Goal: Complete application form: Complete application form

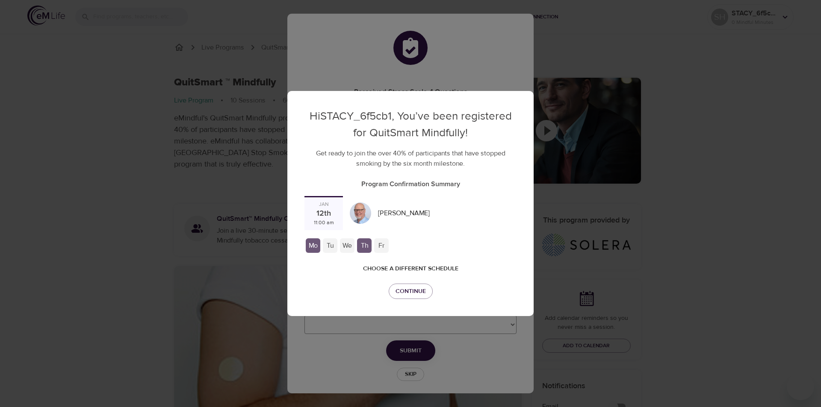
checkbox input "true"
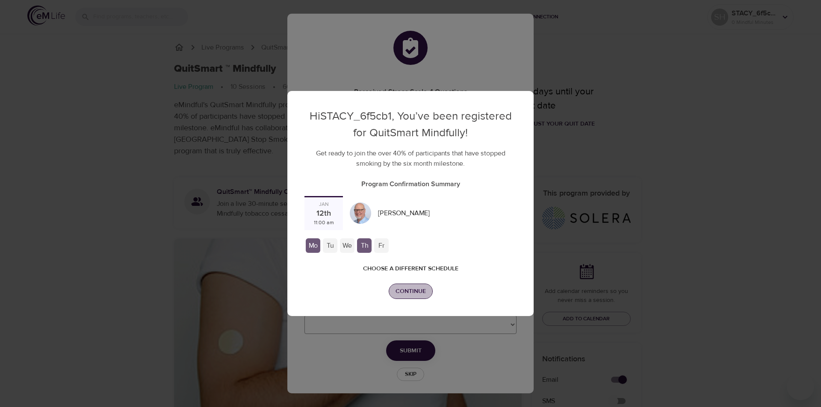
click at [406, 286] on span "Continue" at bounding box center [410, 291] width 30 height 11
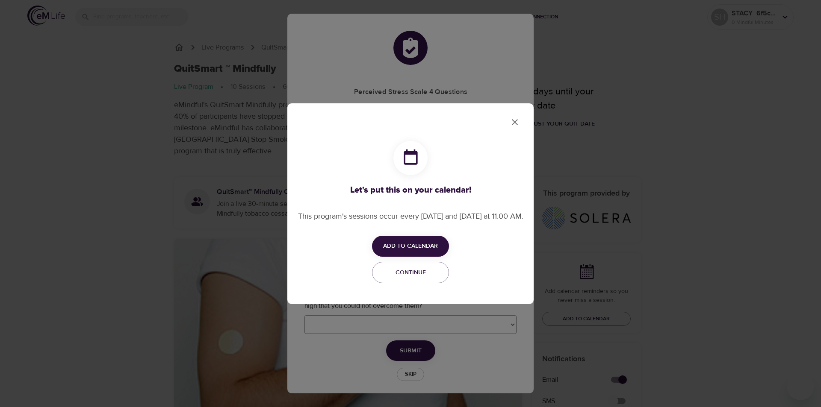
click at [405, 248] on span "Add to Calendar" at bounding box center [410, 246] width 55 height 11
click at [400, 256] on li "Add to Google Calendar Apple" at bounding box center [423, 252] width 103 height 17
click at [513, 123] on div at bounding box center [410, 203] width 821 height 407
click at [422, 276] on span "Continue" at bounding box center [410, 273] width 66 height 11
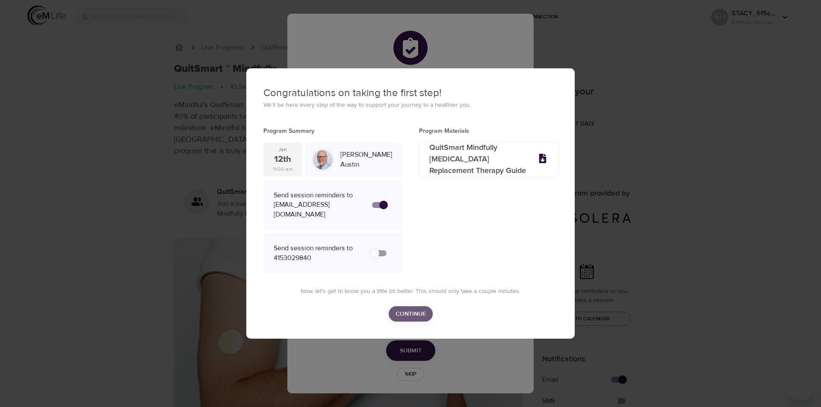
click at [415, 313] on span "Continue" at bounding box center [410, 314] width 30 height 11
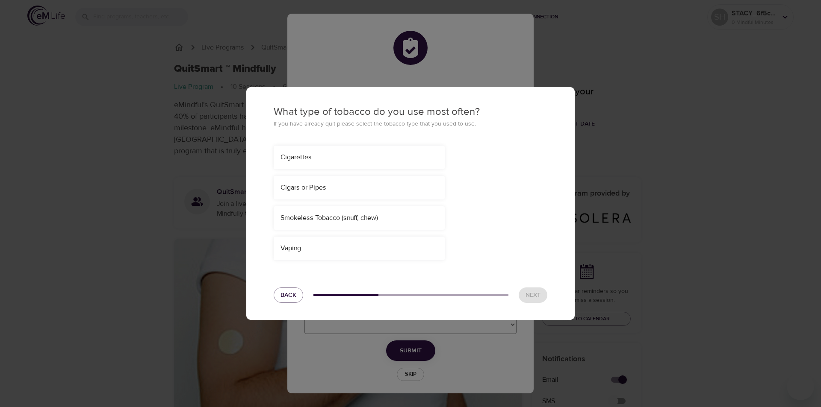
click at [403, 250] on div "Vaping" at bounding box center [359, 249] width 171 height 24
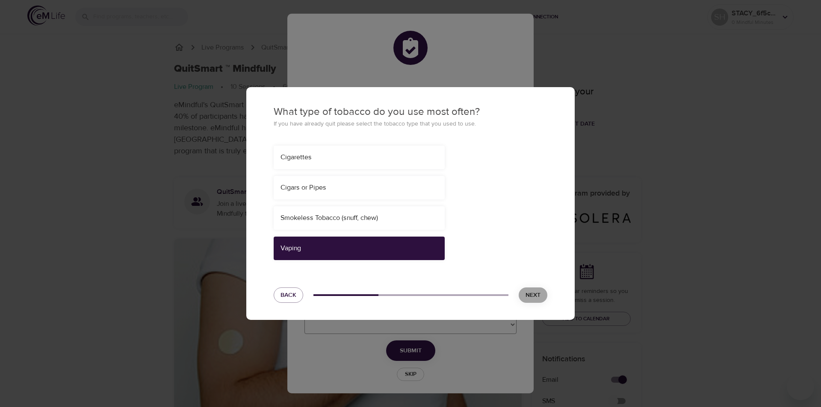
click at [530, 294] on span "Next" at bounding box center [532, 295] width 15 height 11
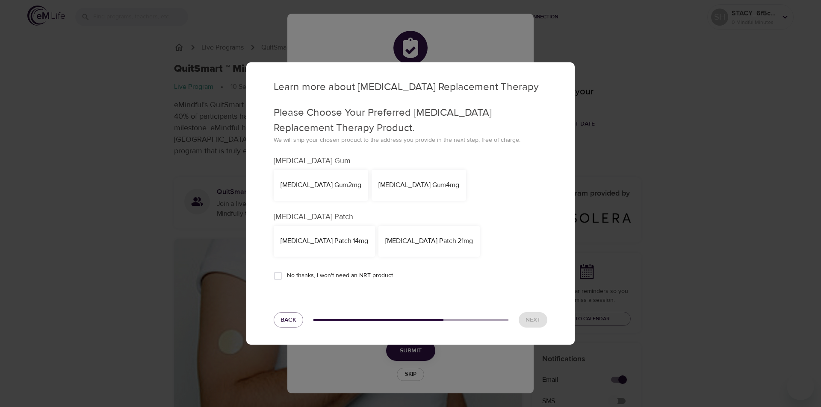
click at [391, 241] on div "[MEDICAL_DATA] Patch 21mg" at bounding box center [429, 241] width 88 height 10
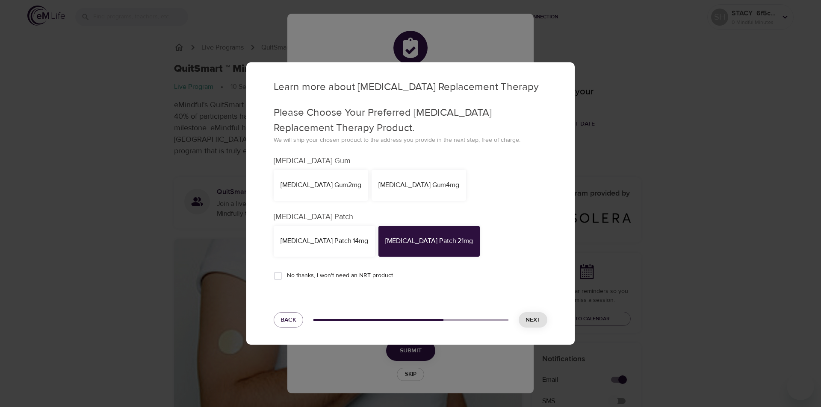
click at [535, 320] on span "Next" at bounding box center [532, 320] width 15 height 11
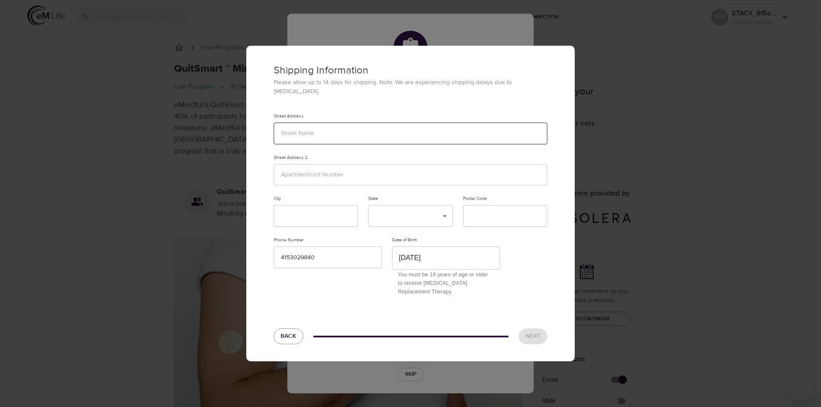
click at [379, 134] on input "text" at bounding box center [411, 134] width 274 height 22
type input "[STREET_ADDRESS]"
type input "h"
type input "[GEOGRAPHIC_DATA]"
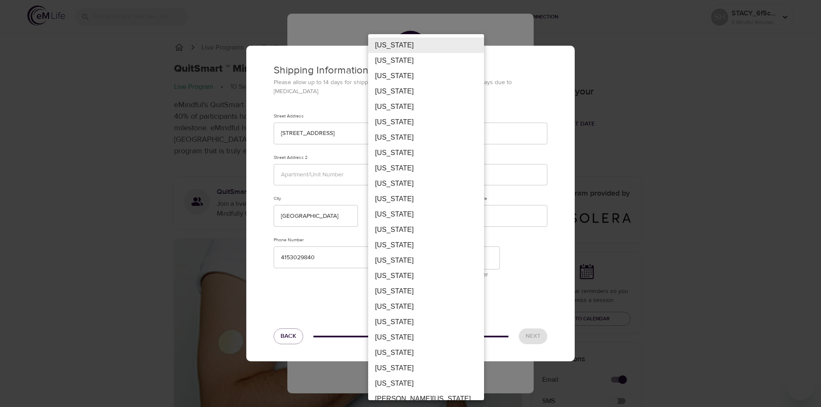
click at [417, 123] on li "[US_STATE]" at bounding box center [426, 122] width 116 height 15
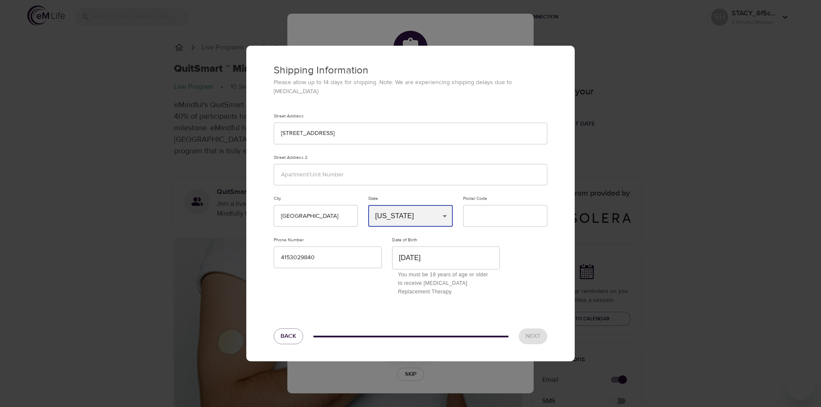
type input "CA"
click at [481, 213] on input "text" at bounding box center [505, 216] width 84 height 22
type input "95448"
click at [286, 333] on span "Back" at bounding box center [288, 336] width 16 height 11
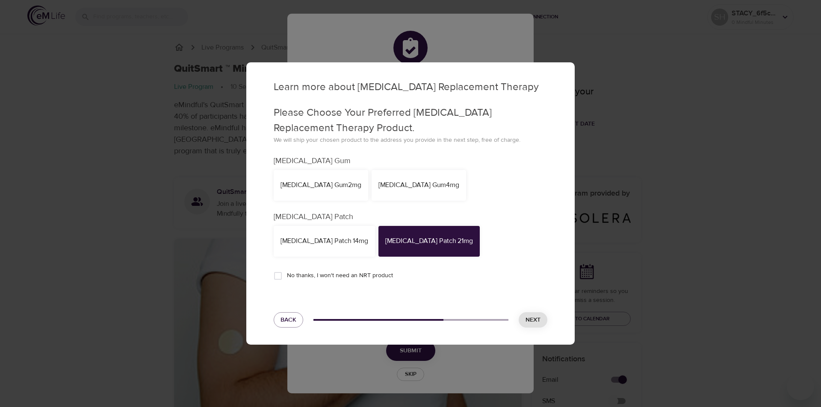
click at [378, 184] on div "[MEDICAL_DATA] Gum 4mg" at bounding box center [418, 185] width 81 height 10
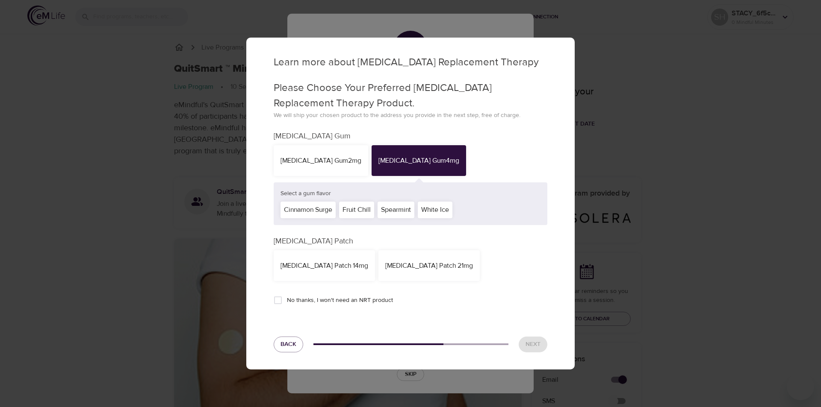
click at [394, 266] on div "[MEDICAL_DATA] Patch 21mg" at bounding box center [429, 266] width 88 height 10
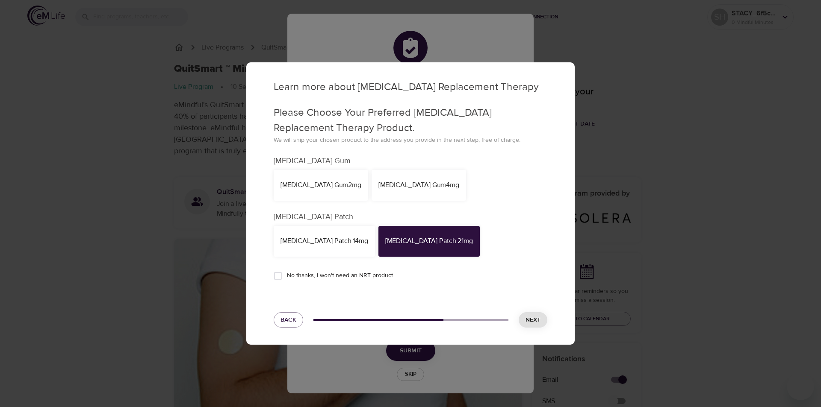
click at [388, 195] on div "[MEDICAL_DATA] Gum 4mg" at bounding box center [418, 185] width 94 height 31
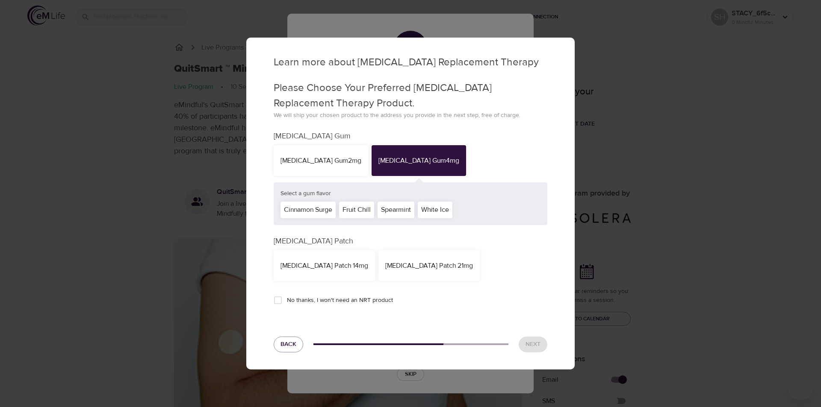
click at [434, 209] on div "White Ice" at bounding box center [435, 210] width 35 height 17
click at [532, 346] on span "Next" at bounding box center [532, 344] width 15 height 11
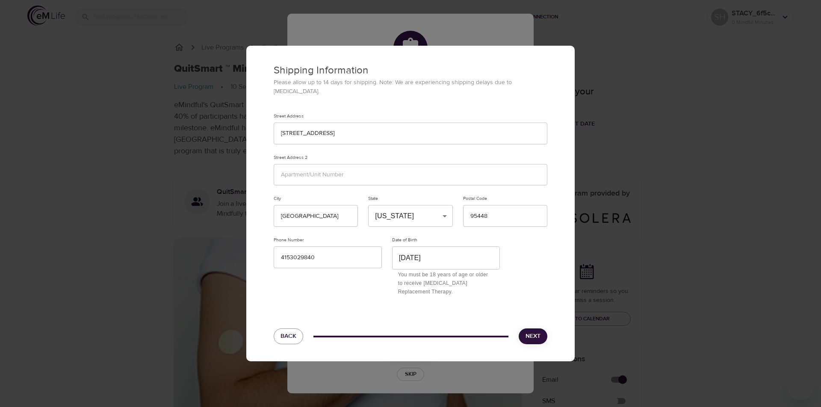
click at [530, 332] on span "Next" at bounding box center [532, 336] width 15 height 11
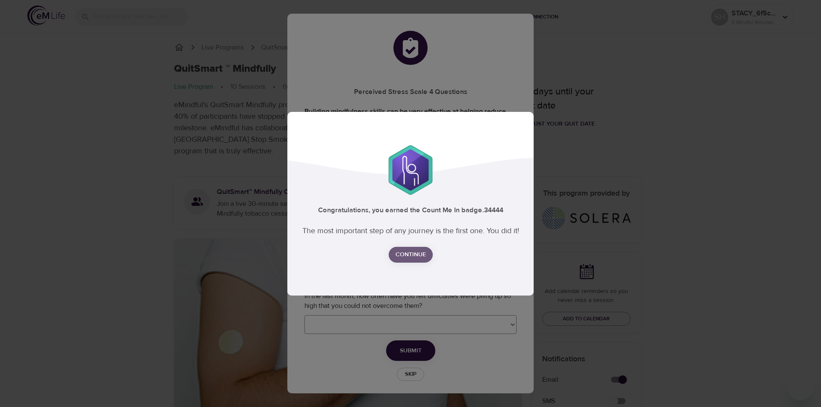
click at [410, 250] on span "Continue" at bounding box center [410, 255] width 30 height 11
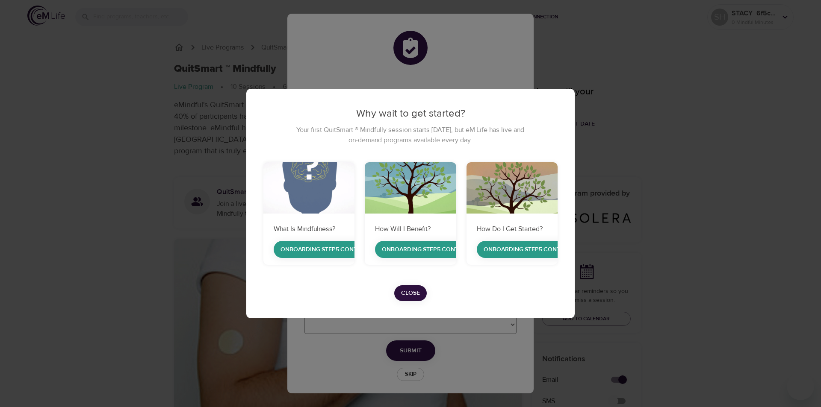
click at [422, 296] on button "Close" at bounding box center [410, 293] width 32 height 16
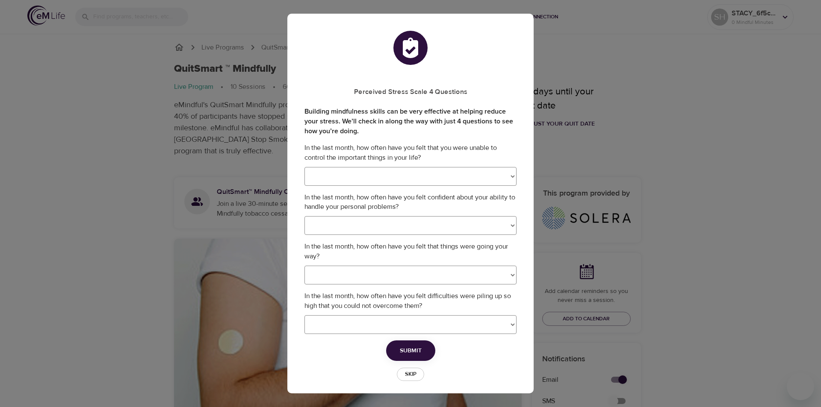
click at [506, 180] on select "Never Almost Never Sometimes Fairly Often Very Often" at bounding box center [410, 176] width 212 height 19
select select "0"
click at [304, 167] on select "Never Almost Never Sometimes Fairly Often Very Often" at bounding box center [410, 176] width 212 height 19
click at [503, 226] on select "Never Almost Never Sometimes Fairly Often Very Often" at bounding box center [410, 225] width 212 height 19
select select "4"
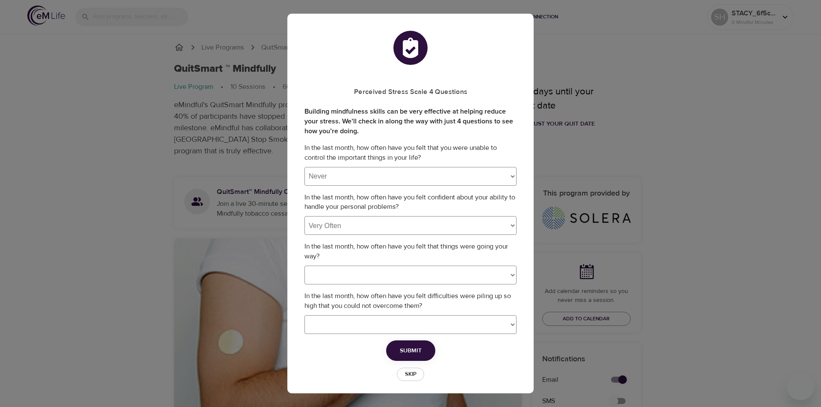
click at [304, 216] on select "Never Almost Never Sometimes Fairly Often Very Often" at bounding box center [410, 225] width 212 height 19
click at [506, 274] on select "Never Almost Never Sometimes Fairly Often Very Often" at bounding box center [410, 275] width 212 height 19
select select "3"
click at [304, 266] on select "Never Almost Never Sometimes Fairly Often Very Often" at bounding box center [410, 275] width 212 height 19
click at [506, 324] on select "Never Almost Never Sometimes Fairly Often Very Often" at bounding box center [410, 324] width 212 height 19
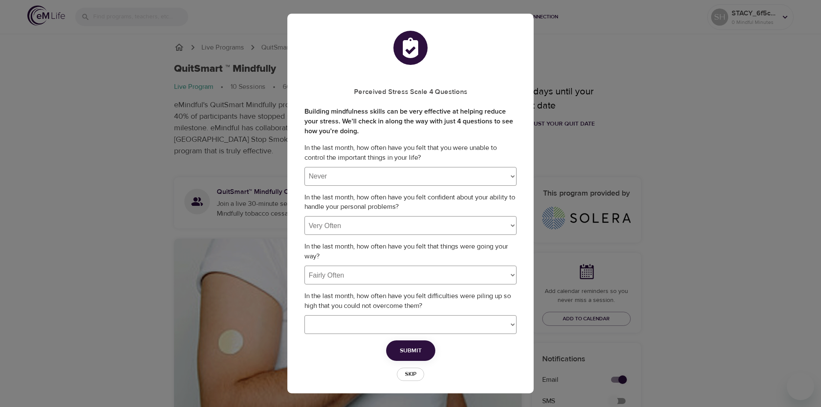
select select "1"
click at [304, 315] on select "Never Almost Never Sometimes Fairly Often Very Often" at bounding box center [410, 324] width 212 height 19
click at [506, 325] on select "Never Almost Never Sometimes Fairly Often Very Often" at bounding box center [410, 324] width 212 height 19
click at [304, 315] on select "Never Almost Never Sometimes Fairly Often Very Often" at bounding box center [410, 324] width 212 height 19
click at [406, 351] on span "Submit" at bounding box center [411, 351] width 22 height 11
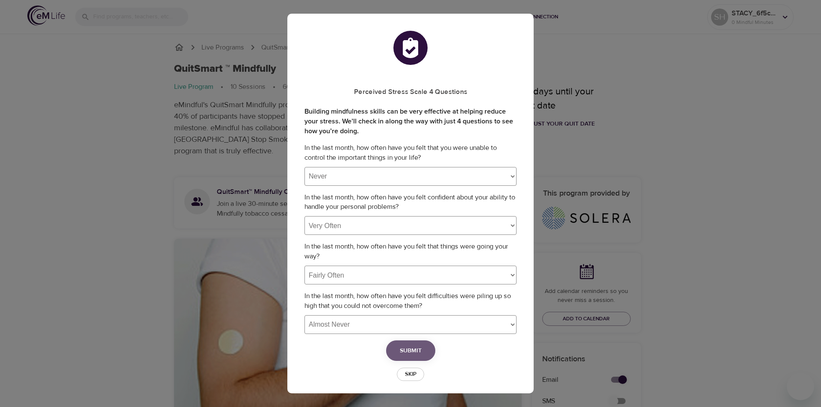
select select
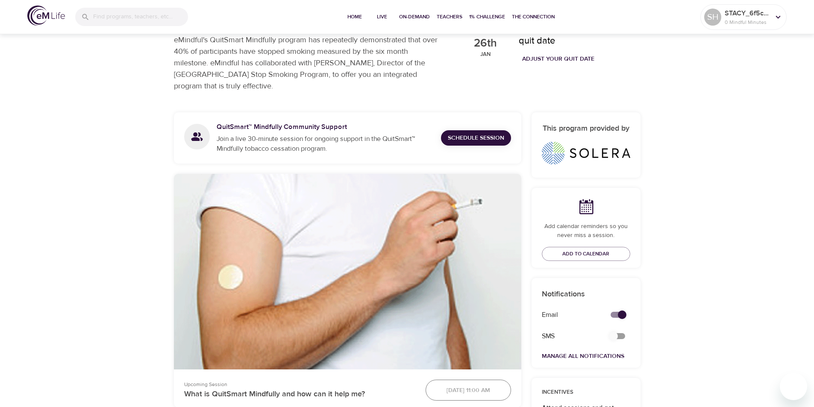
scroll to position [43, 0]
